Goal: Entertainment & Leisure: Consume media (video, audio)

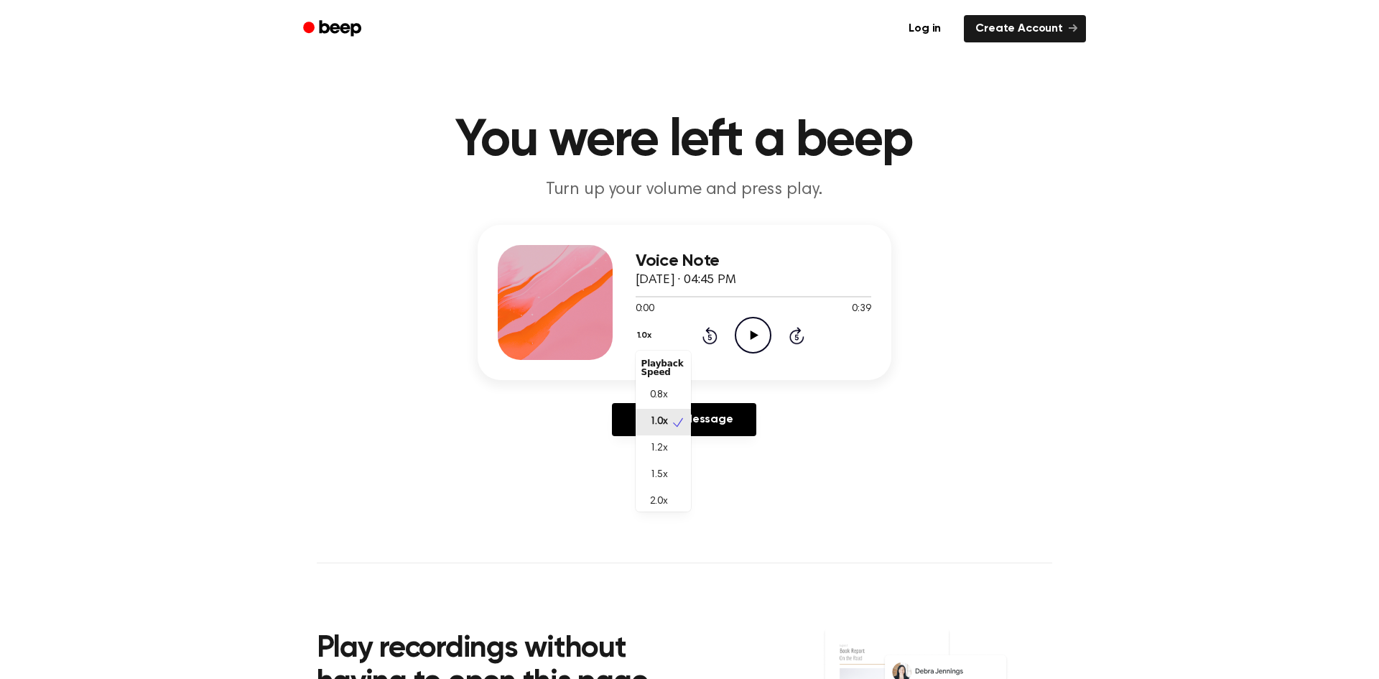
click at [656, 333] on button "1.0x" at bounding box center [646, 335] width 22 height 24
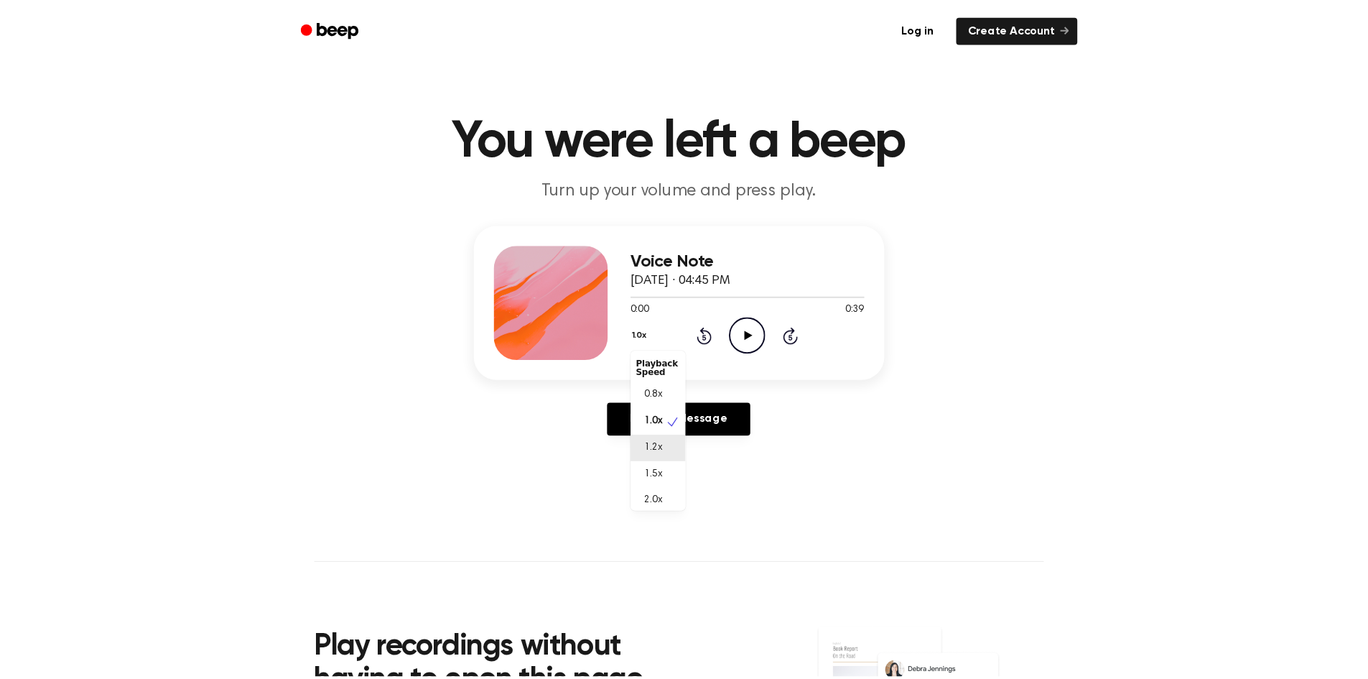
scroll to position [6, 0]
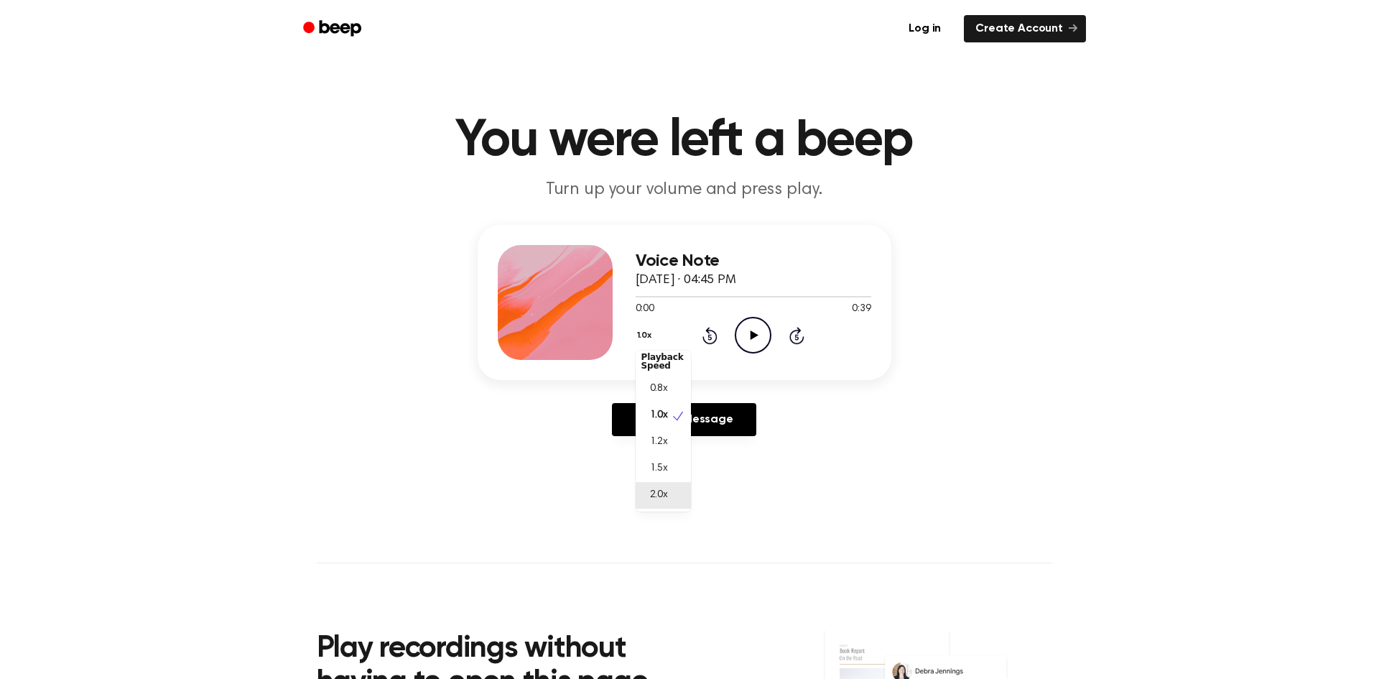
click at [673, 499] on div "2.0x" at bounding box center [662, 495] width 55 height 27
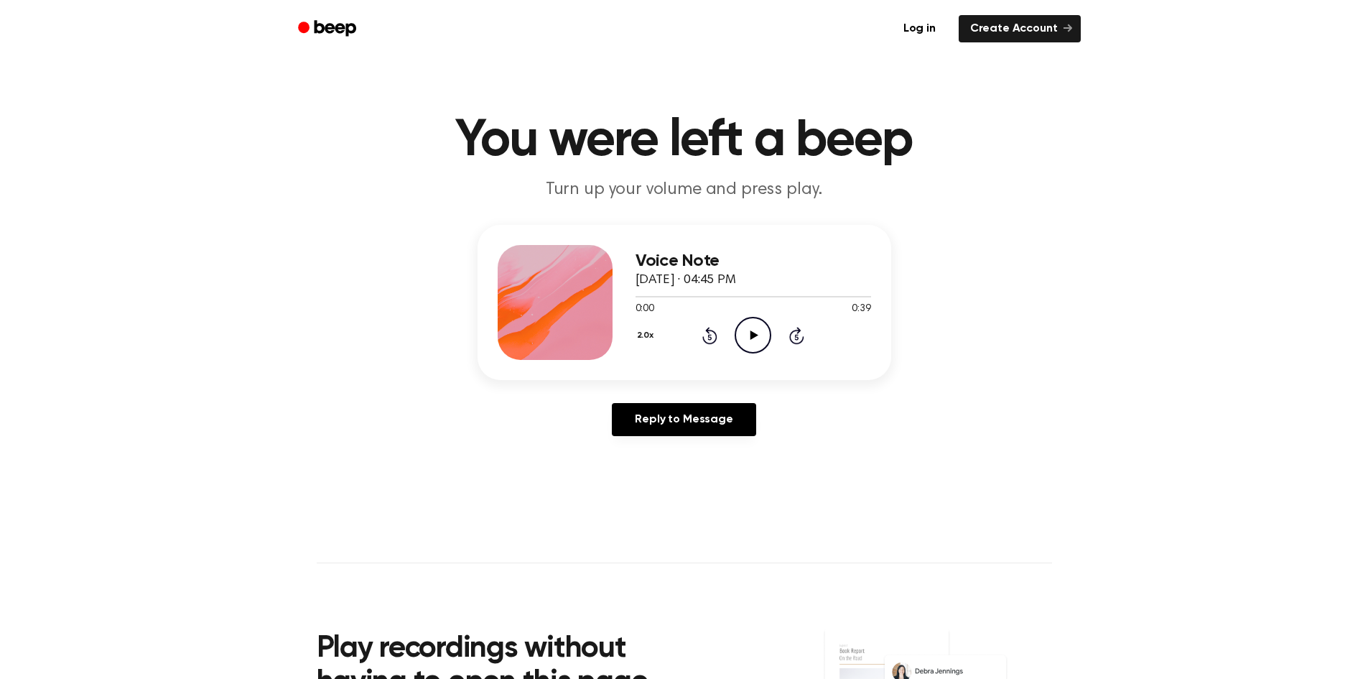
click at [745, 344] on icon "Play Audio" at bounding box center [753, 335] width 37 height 37
click at [1059, 562] on main "You were left a beep Turn up your volume and press play. Voice Note [DATE] · 04…" at bounding box center [684, 442] width 1368 height 885
click at [709, 337] on icon at bounding box center [710, 337] width 4 height 6
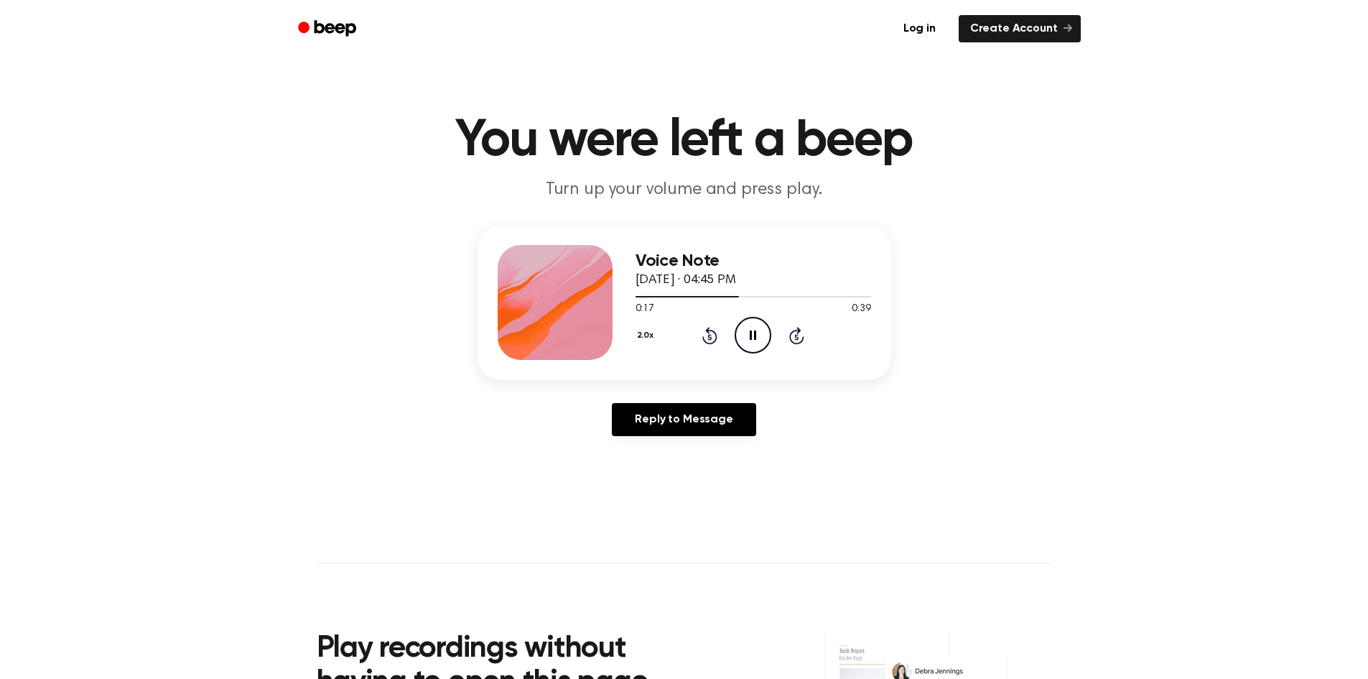
click at [709, 337] on icon at bounding box center [710, 337] width 4 height 6
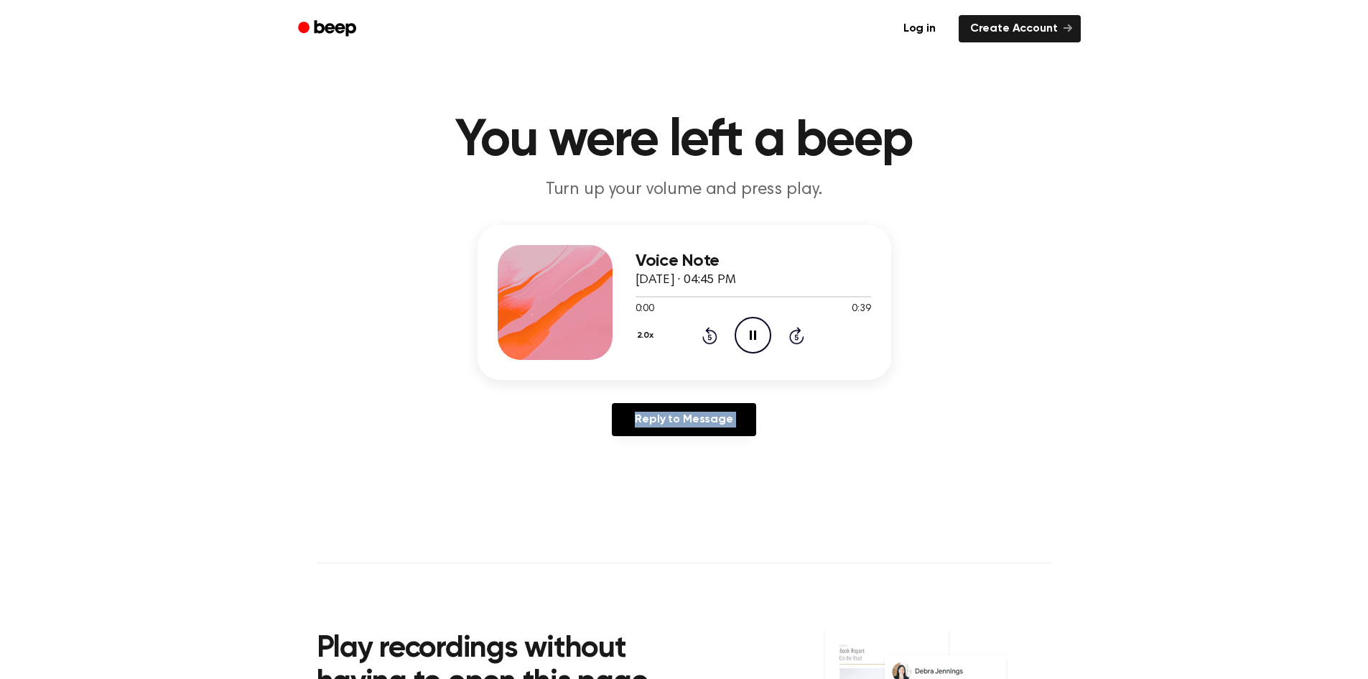
click at [709, 340] on icon "Rewind 5 seconds" at bounding box center [709, 335] width 16 height 19
click at [900, 409] on div "Voice Note [DATE] · 04:45 PM 0:06 0:39 Your browser does not support the [objec…" at bounding box center [683, 336] width 1333 height 223
click at [741, 337] on icon "Pause Audio" at bounding box center [753, 335] width 37 height 37
